Goal: Task Accomplishment & Management: Manage account settings

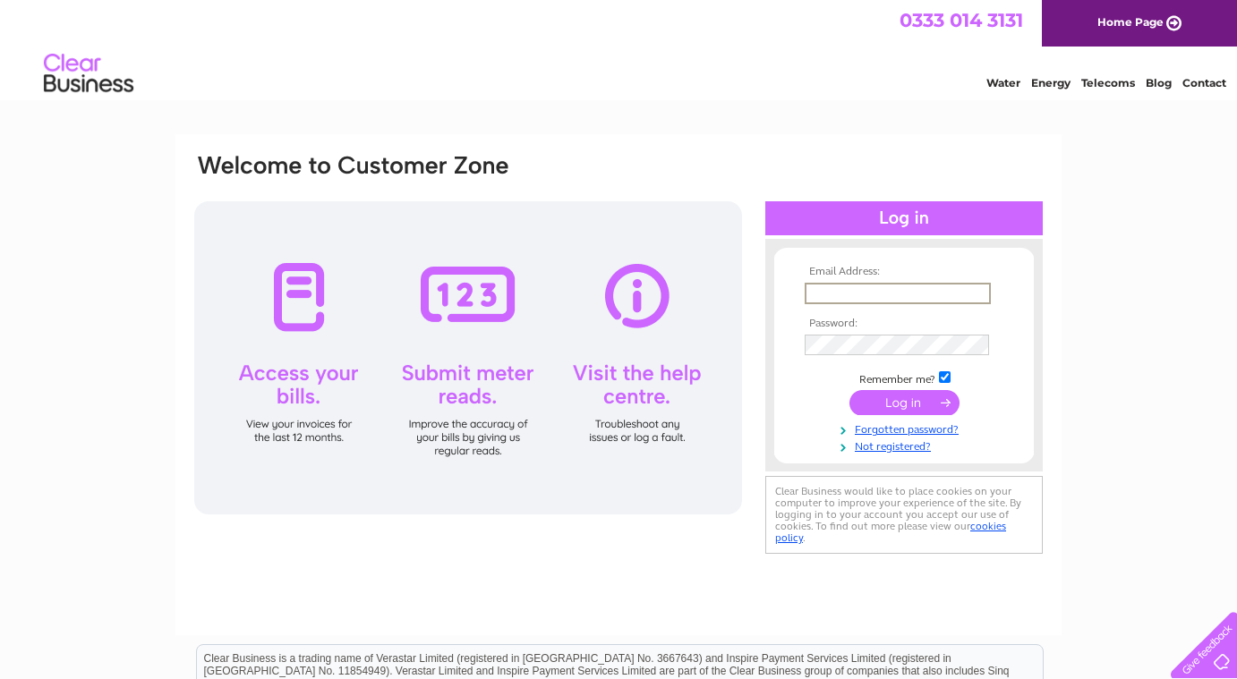
type input "[EMAIL_ADDRESS][DOMAIN_NAME]"
click at [904, 401] on input "submit" at bounding box center [904, 402] width 110 height 25
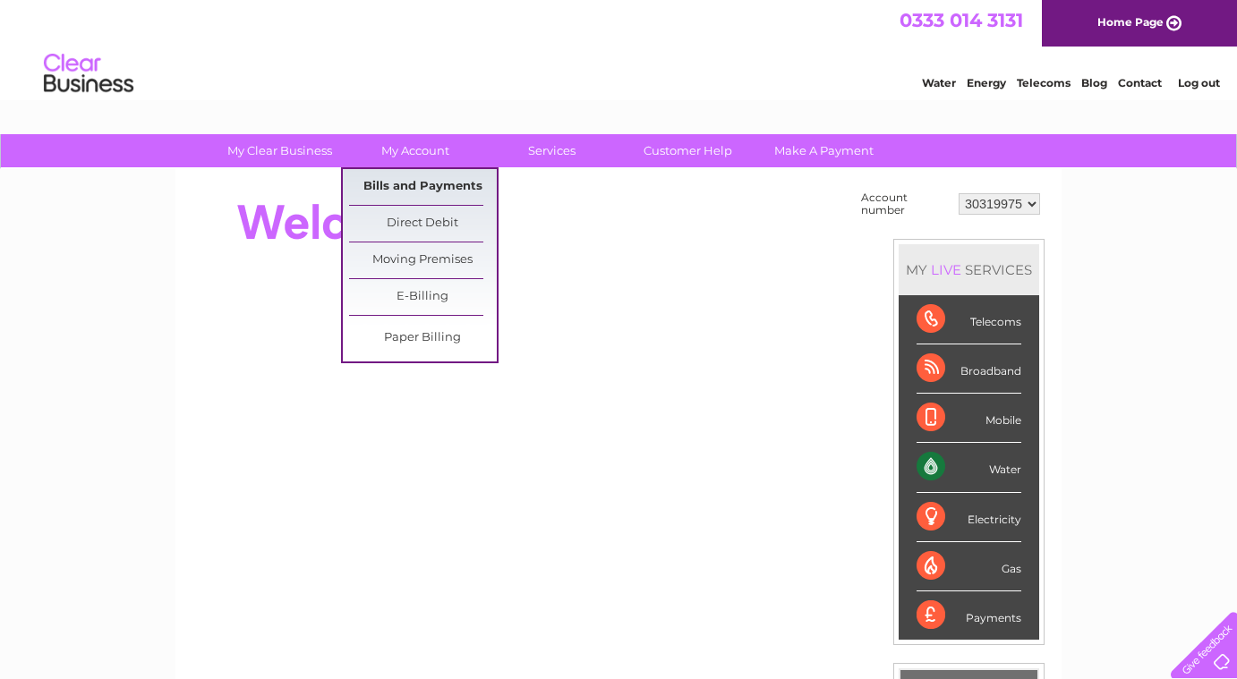
click at [418, 184] on link "Bills and Payments" at bounding box center [423, 187] width 148 height 36
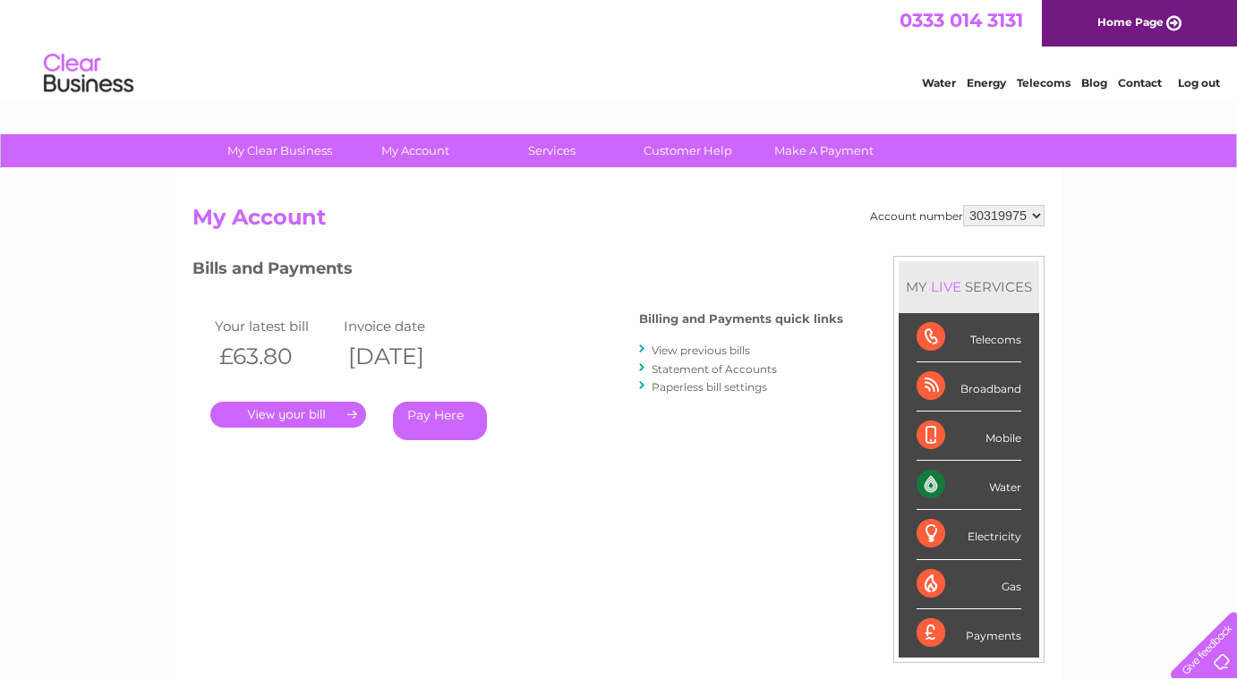
click at [336, 415] on link "." at bounding box center [288, 415] width 156 height 26
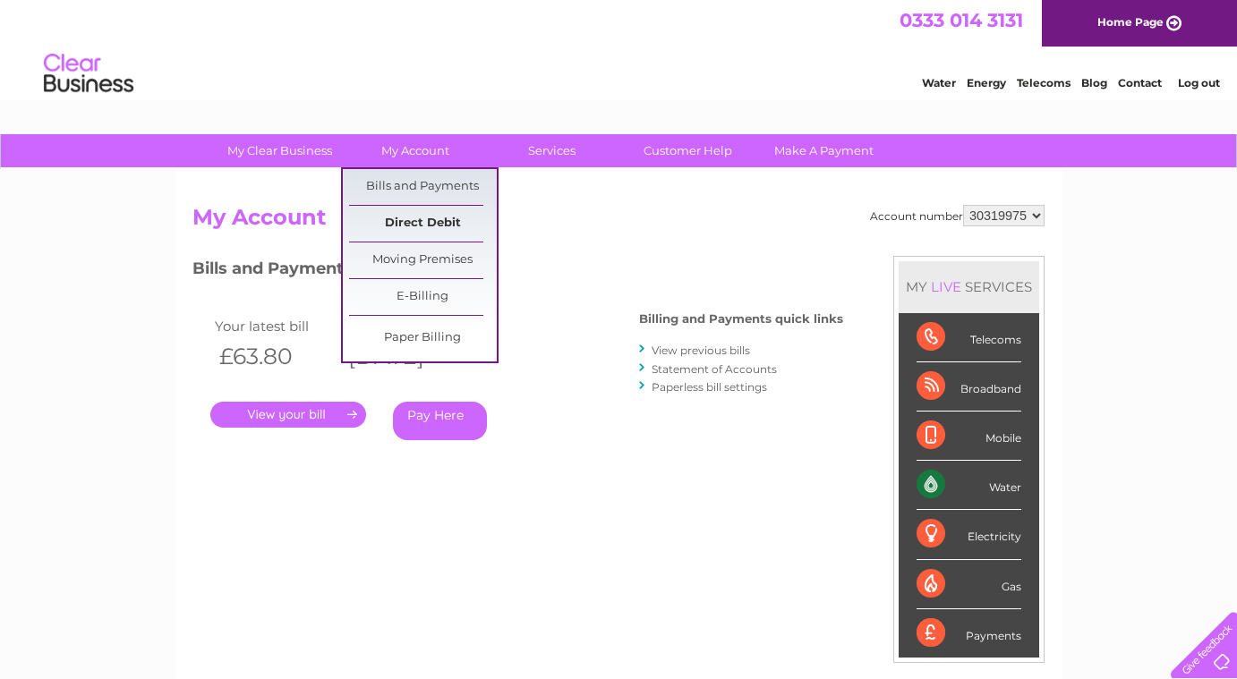
click at [421, 240] on link "Direct Debit" at bounding box center [423, 224] width 148 height 36
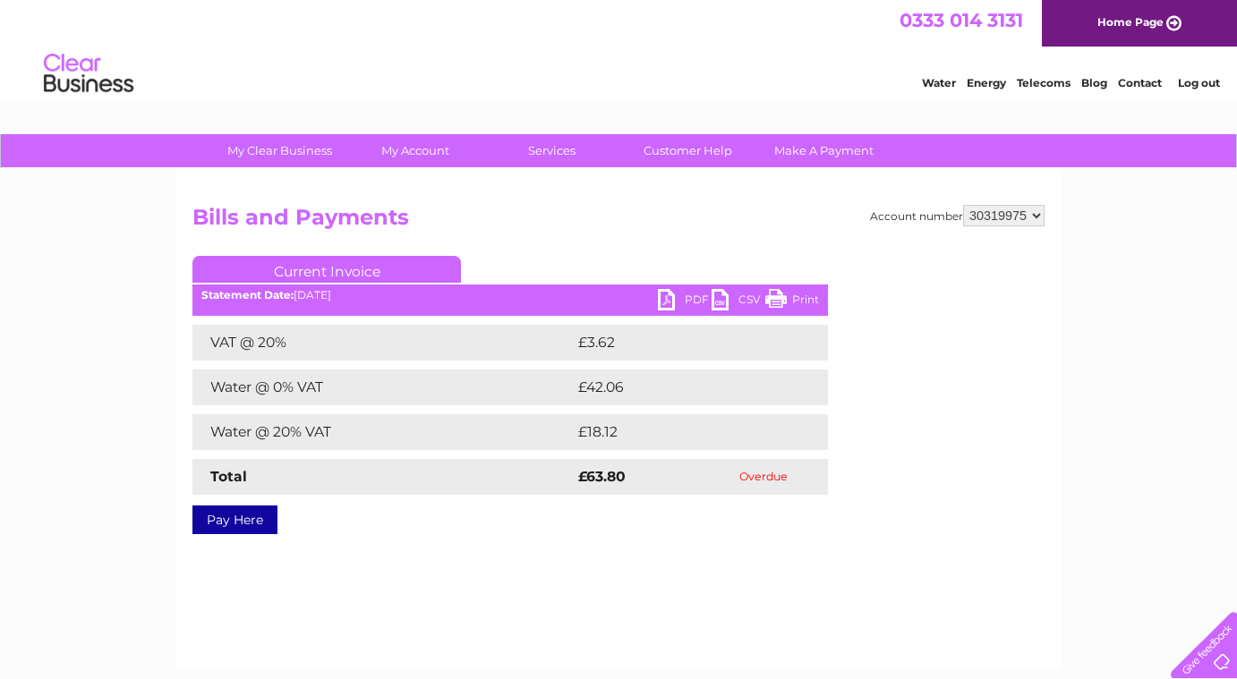
click at [702, 301] on link "PDF" at bounding box center [685, 302] width 54 height 26
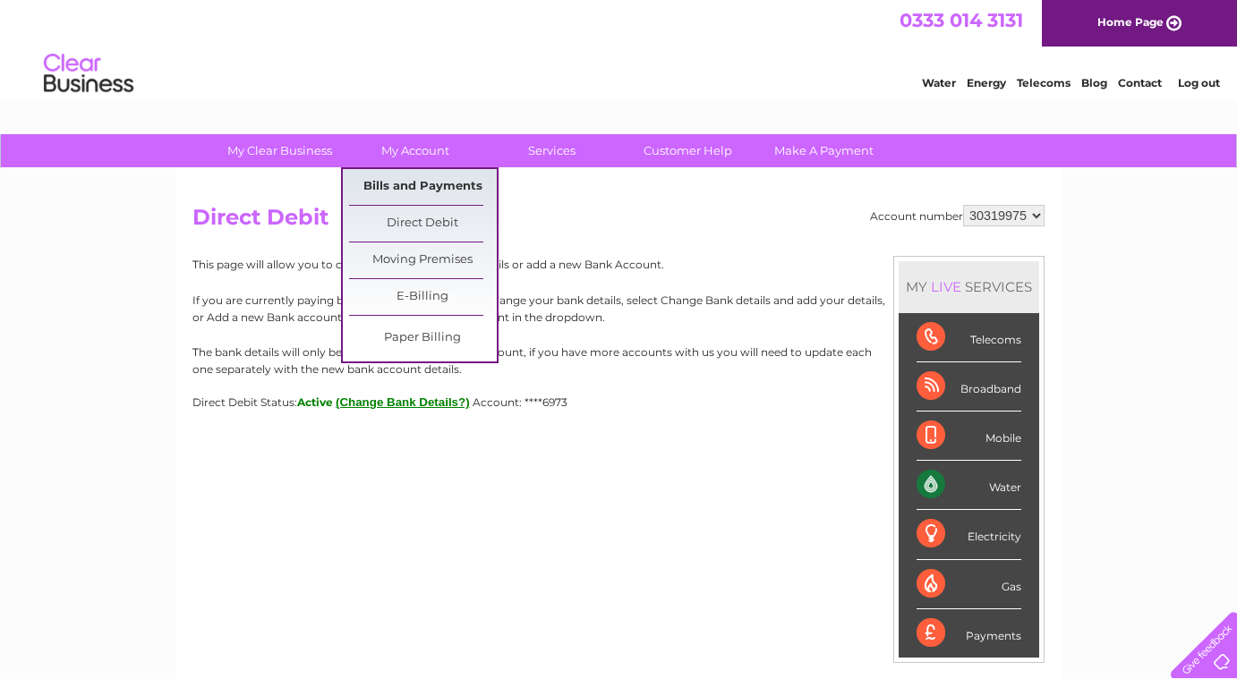
click at [414, 183] on link "Bills and Payments" at bounding box center [423, 187] width 148 height 36
click at [413, 183] on link "Bills and Payments" at bounding box center [423, 187] width 148 height 36
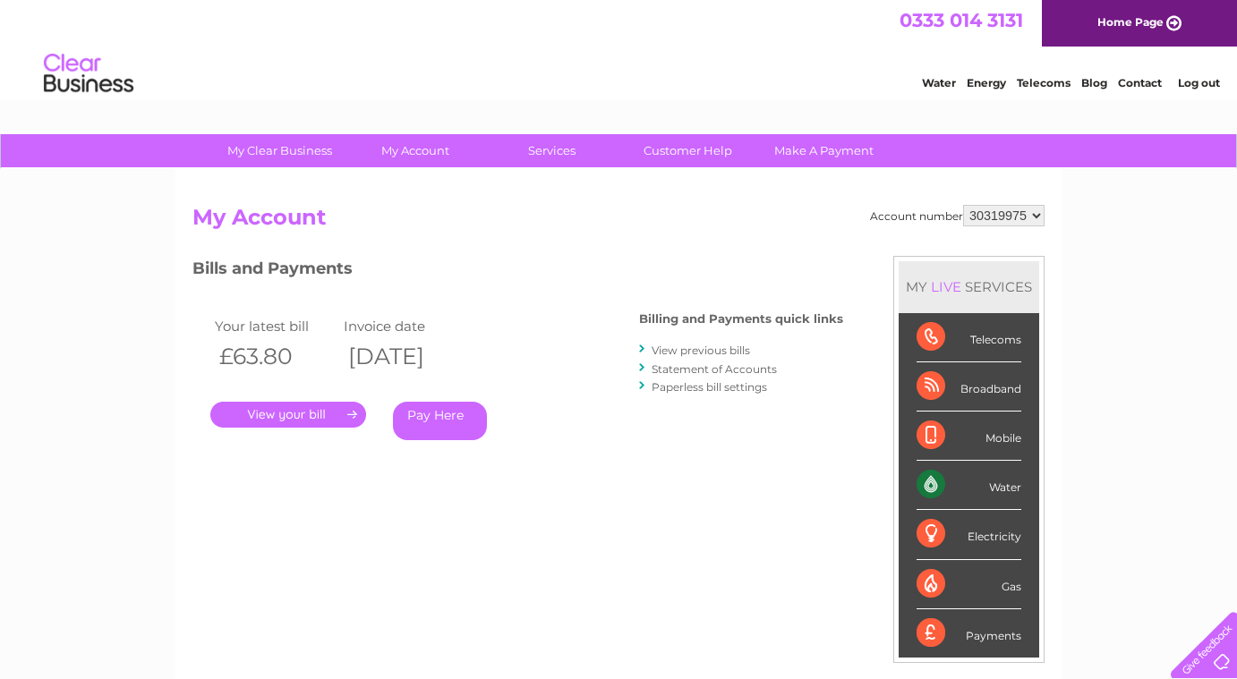
click at [976, 638] on div "Payments" at bounding box center [968, 633] width 105 height 48
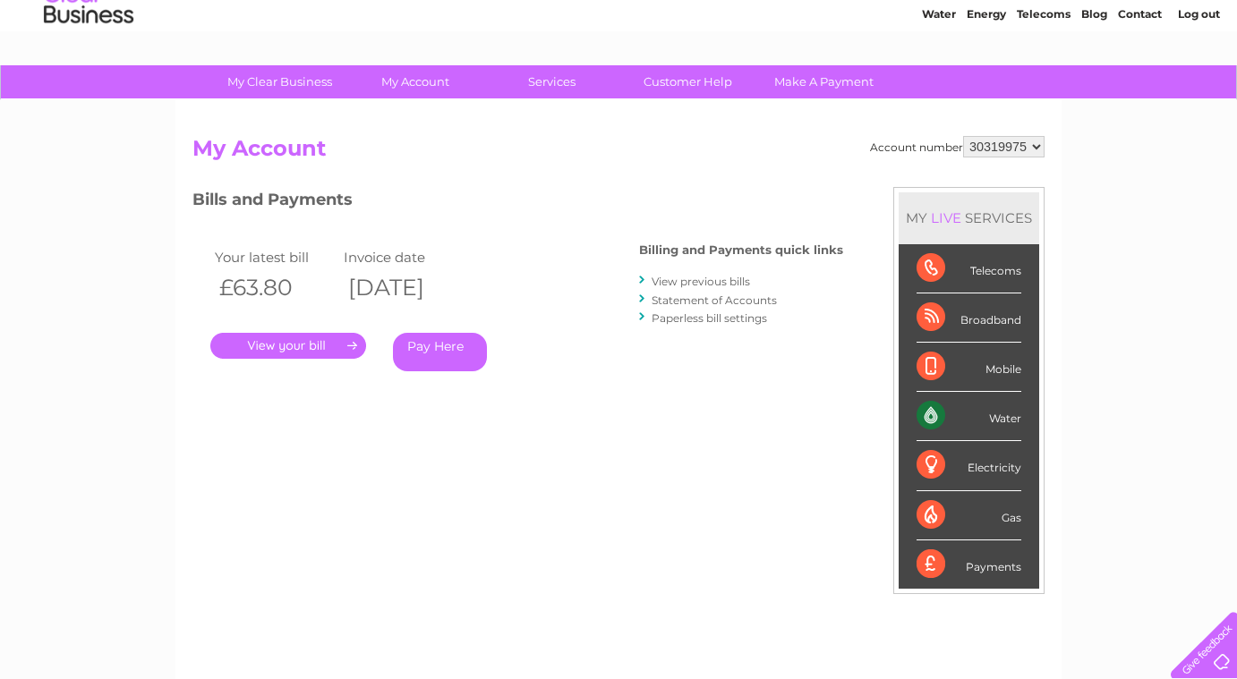
scroll to position [72, 0]
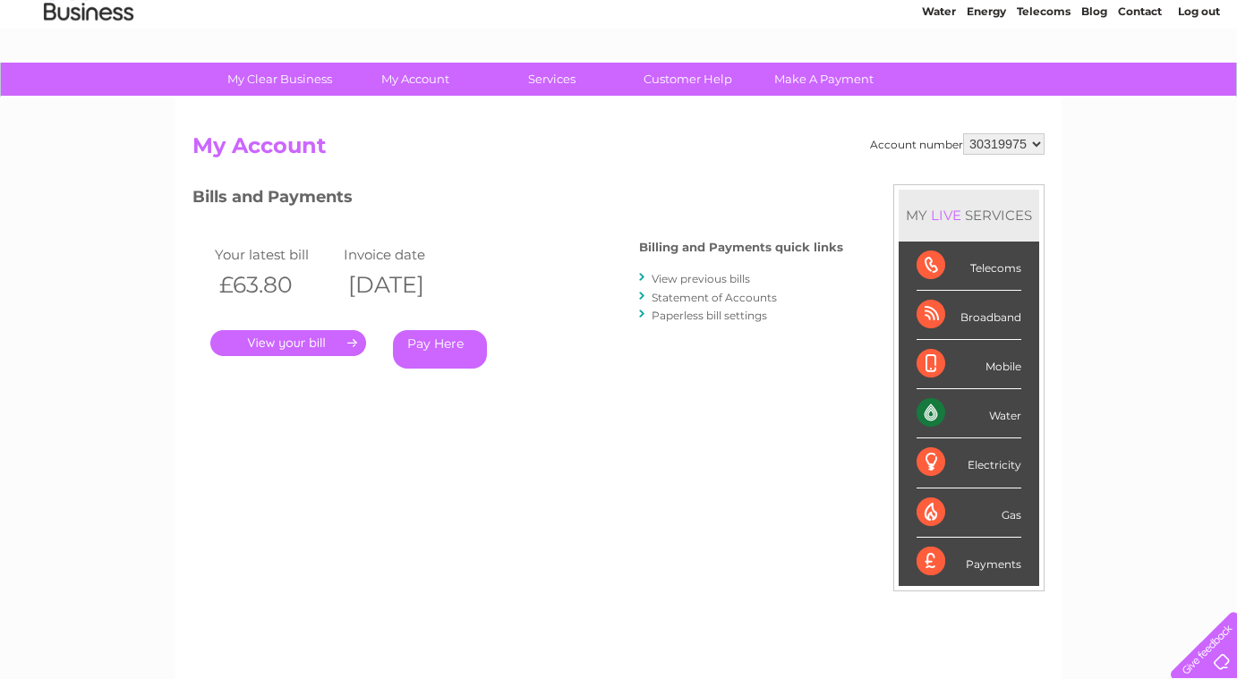
click at [996, 563] on div "Payments" at bounding box center [968, 562] width 105 height 48
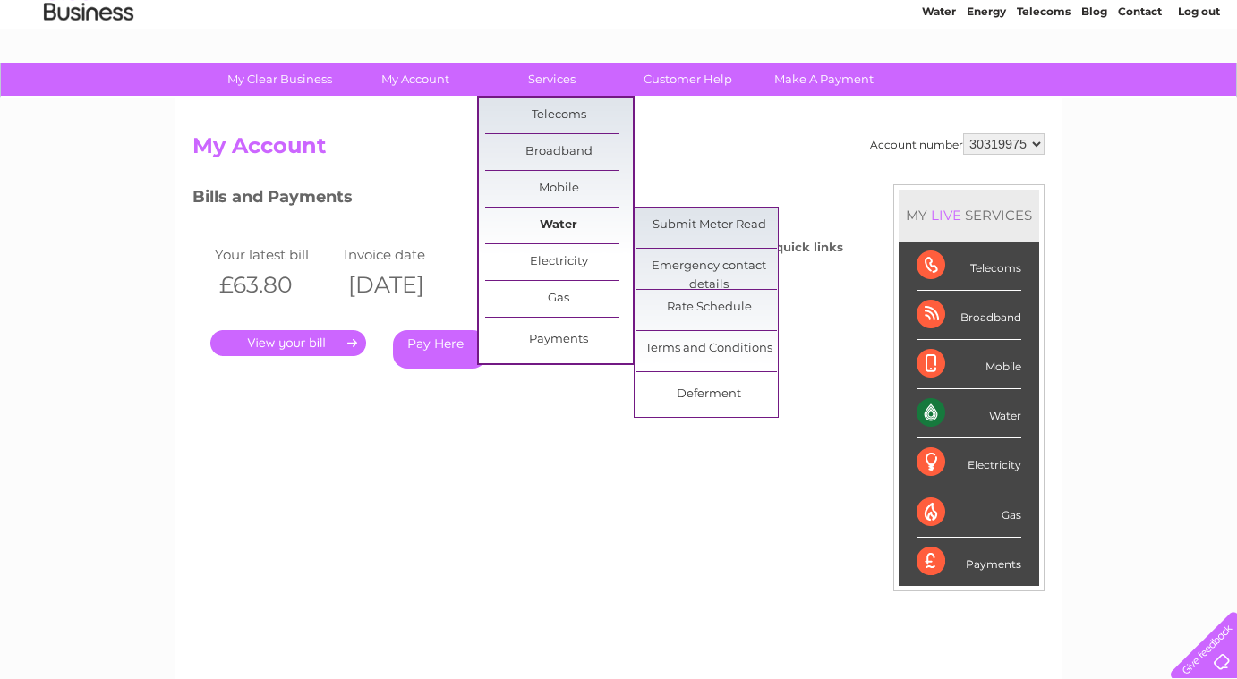
click at [560, 217] on link "Water" at bounding box center [559, 226] width 148 height 36
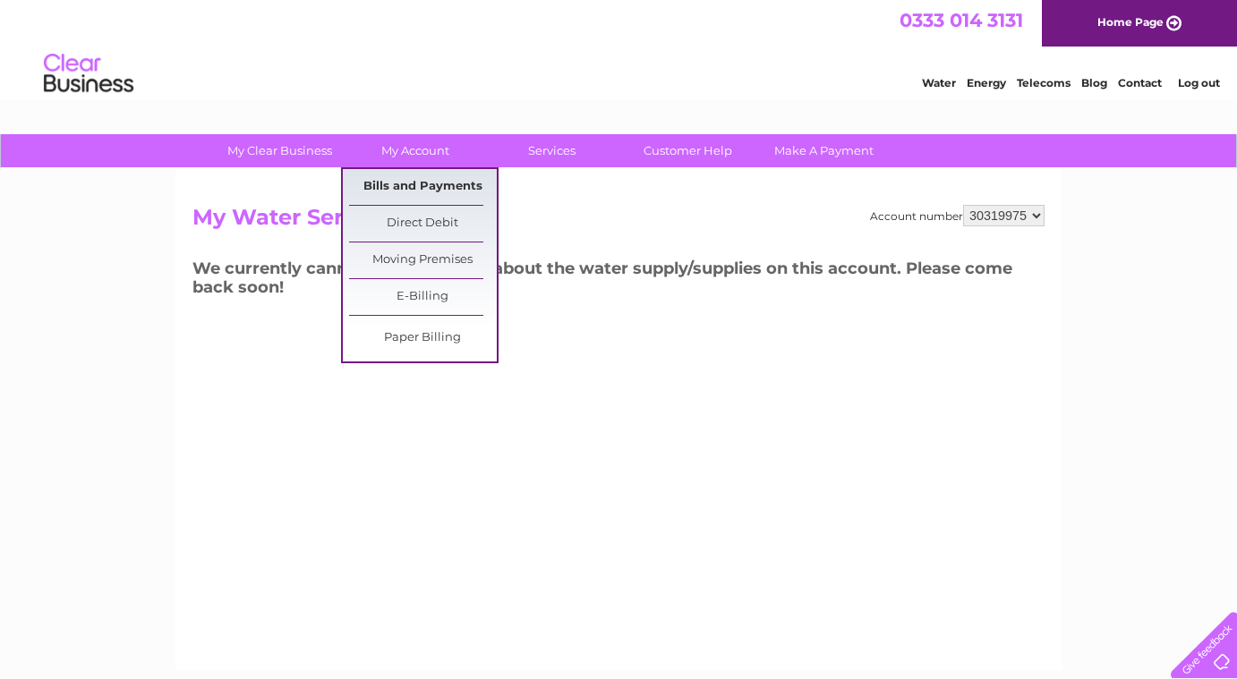
click at [401, 187] on link "Bills and Payments" at bounding box center [423, 187] width 148 height 36
click at [415, 297] on link "E-Billing" at bounding box center [423, 297] width 148 height 36
